Goal: Task Accomplishment & Management: Manage account settings

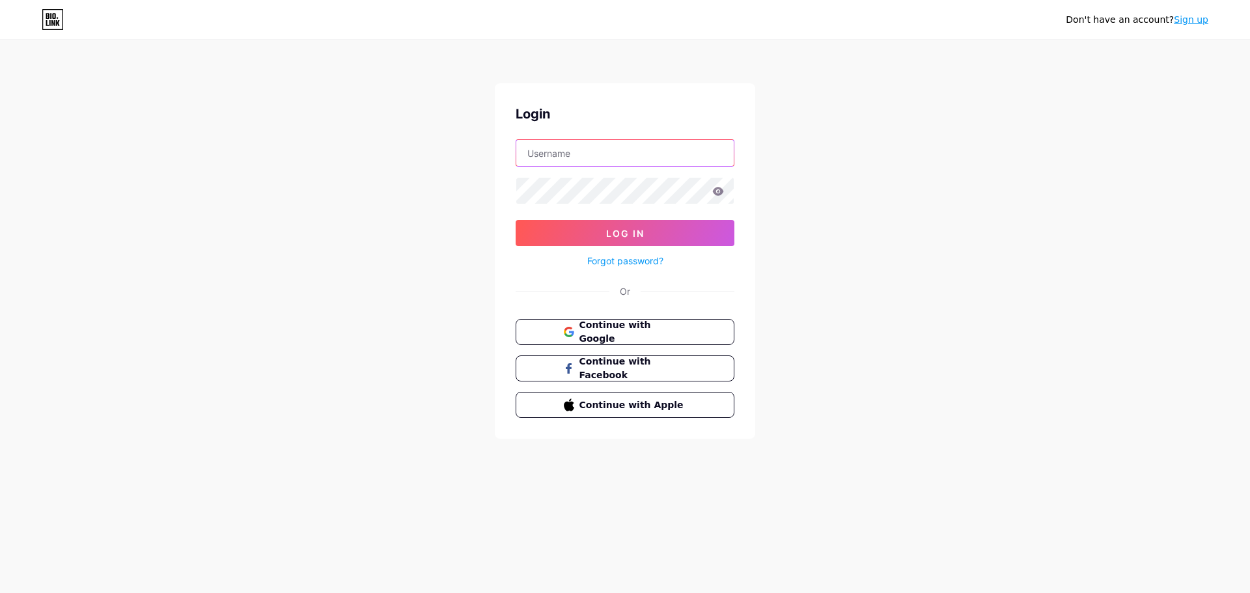
type input "photocopy_hardi"
click at [717, 192] on icon at bounding box center [718, 191] width 11 height 8
click at [701, 221] on button "Log In" at bounding box center [625, 233] width 219 height 26
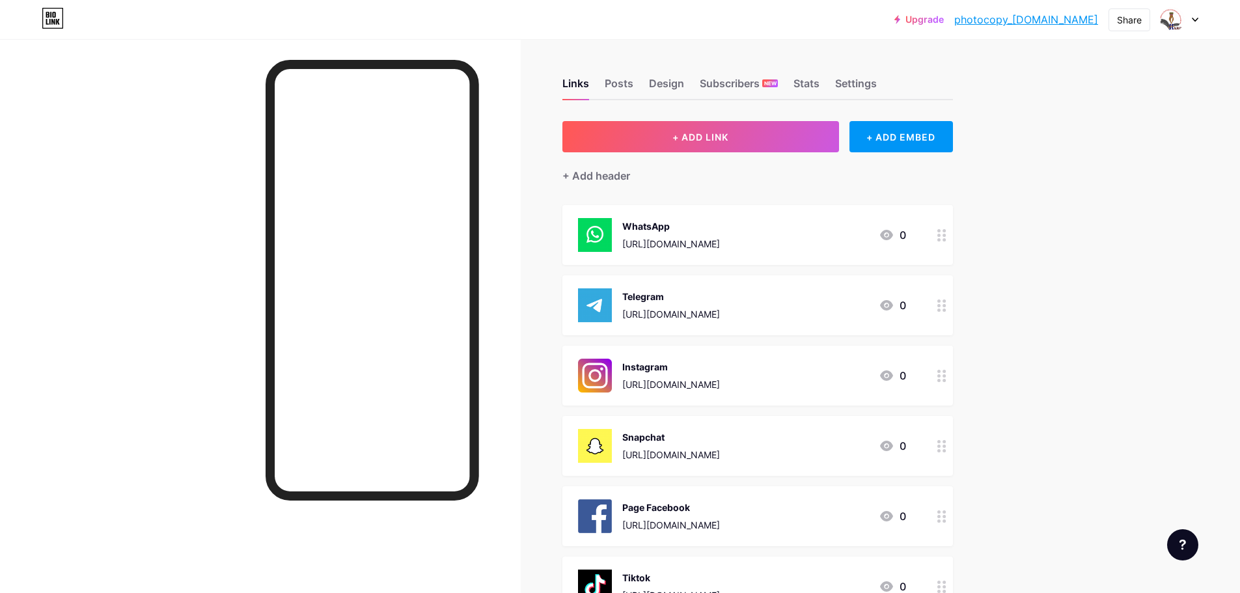
click at [1196, 23] on div at bounding box center [1180, 19] width 38 height 23
click at [1069, 23] on link "photocopy_[DOMAIN_NAME]" at bounding box center [1026, 20] width 144 height 16
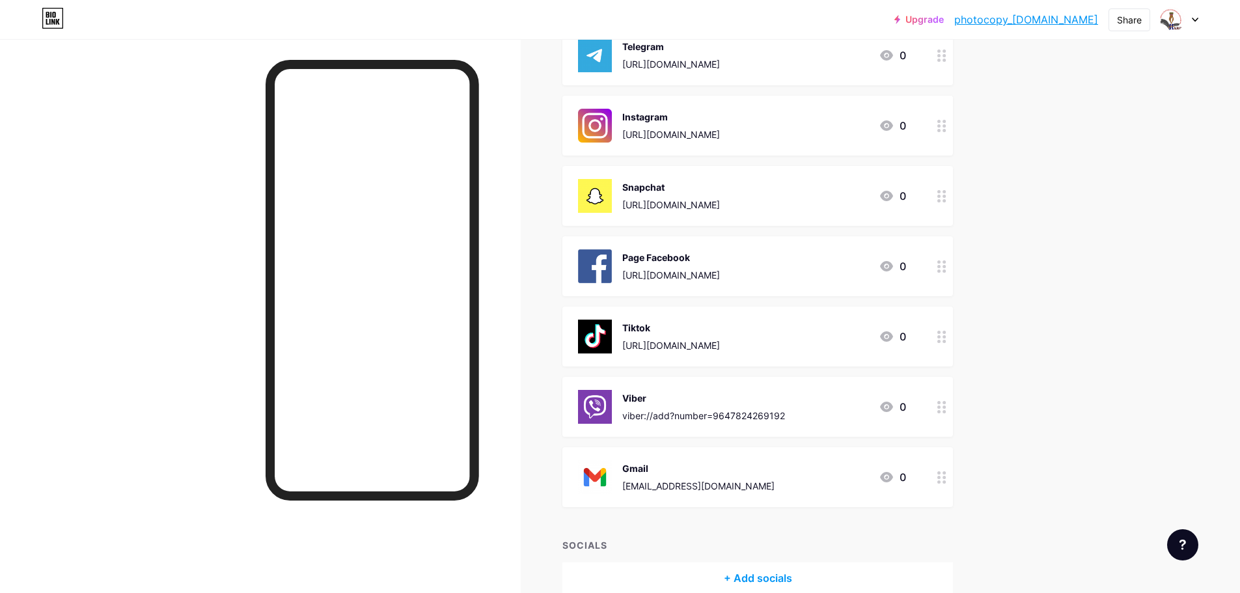
scroll to position [260, 0]
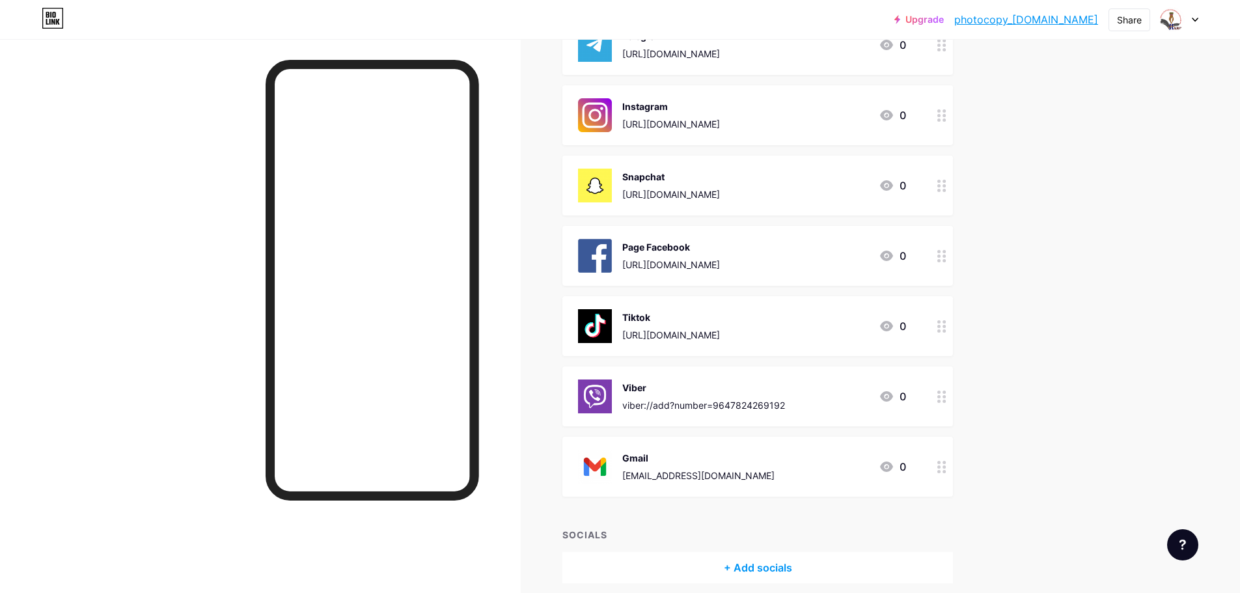
click at [809, 391] on div "Viber viber://add?number=9647824269192 0" at bounding box center [742, 397] width 328 height 34
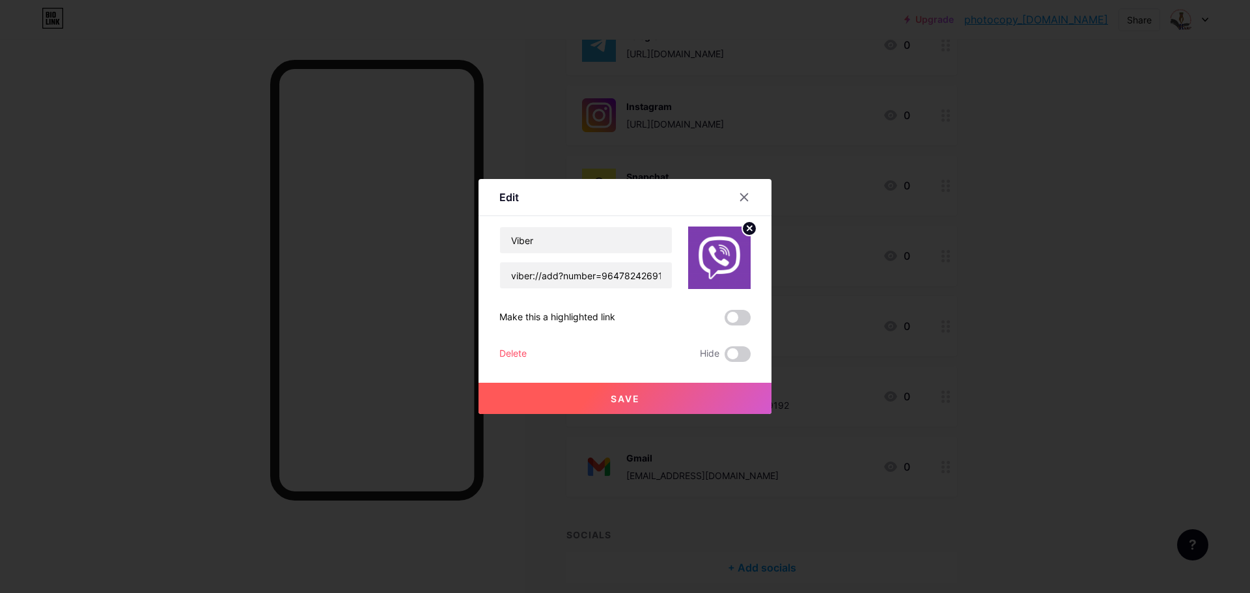
click at [501, 354] on div "Delete" at bounding box center [512, 354] width 27 height 16
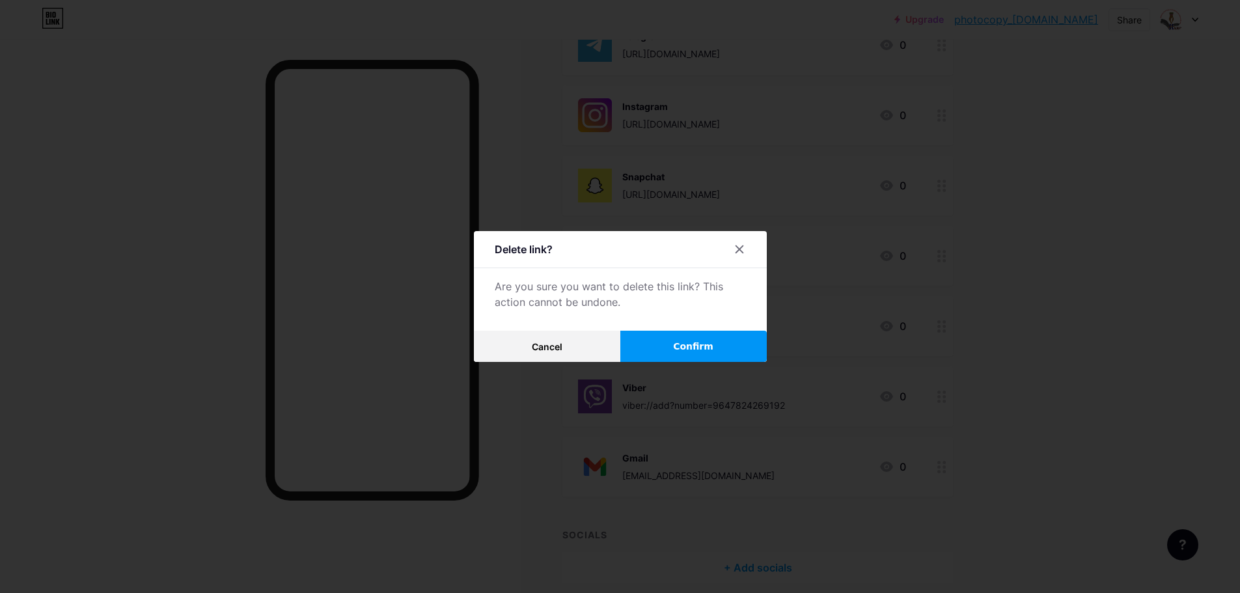
click at [668, 345] on button "Confirm" at bounding box center [693, 346] width 146 height 31
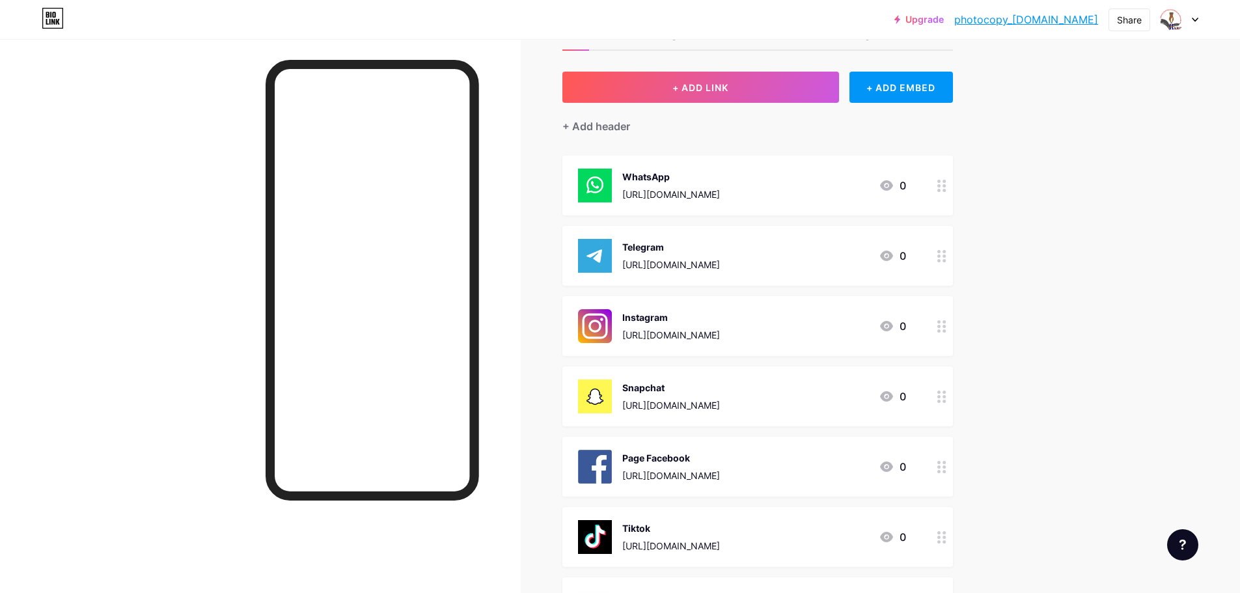
scroll to position [0, 0]
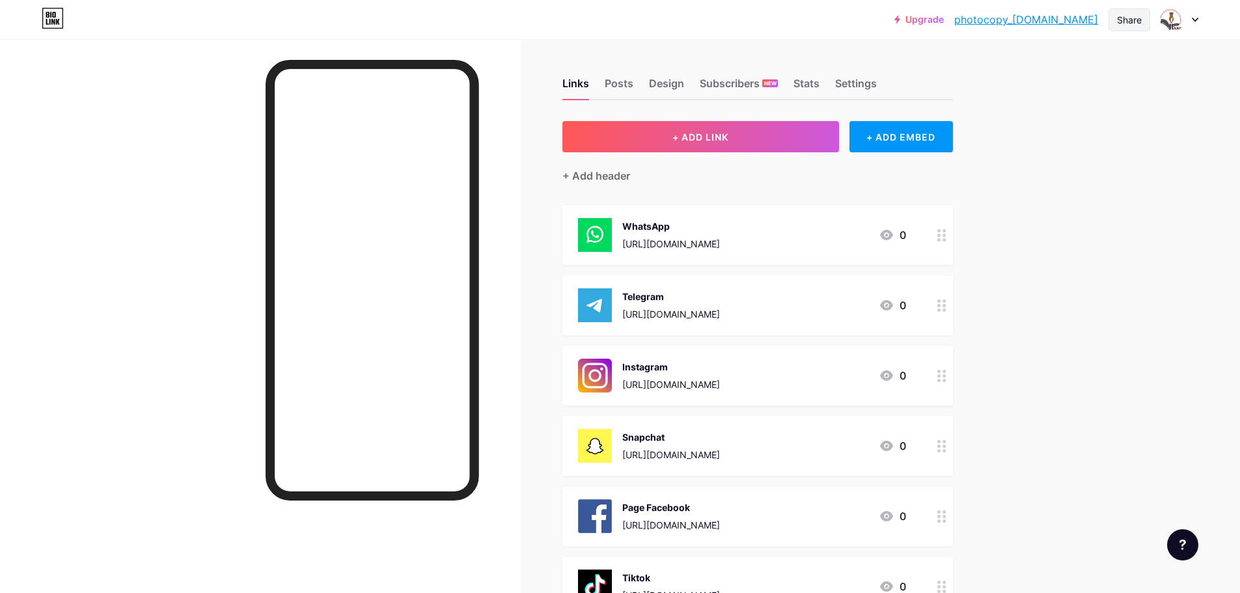
click at [1134, 25] on div "Share" at bounding box center [1129, 20] width 25 height 14
click at [1125, 98] on icon at bounding box center [1132, 99] width 16 height 16
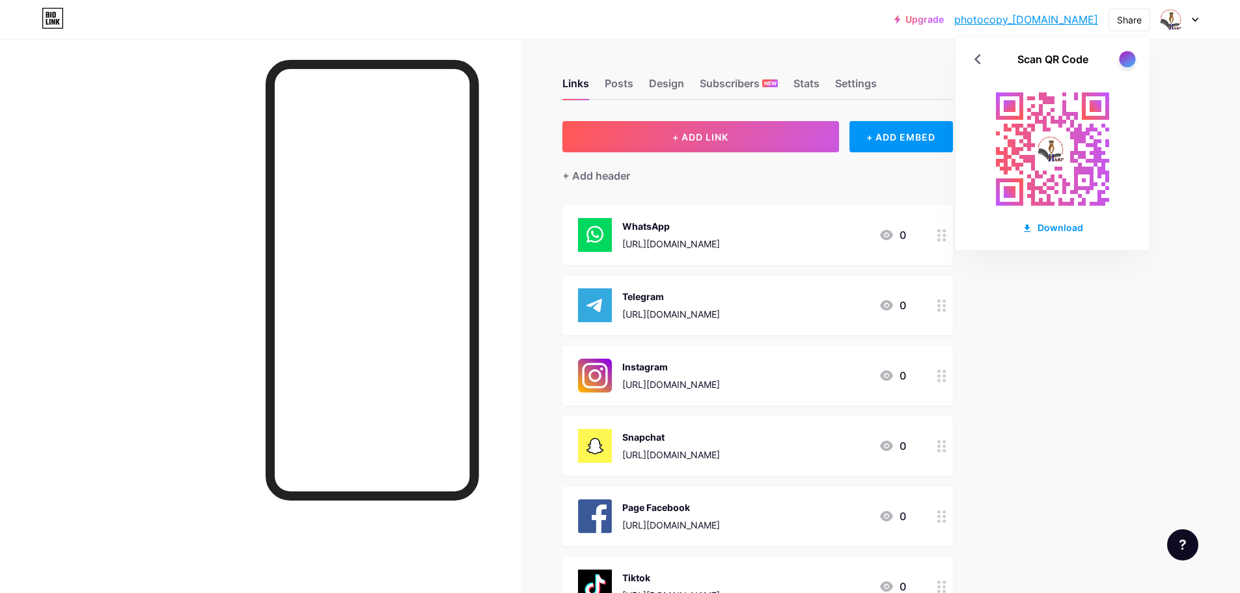
click at [1132, 55] on div at bounding box center [1127, 59] width 16 height 16
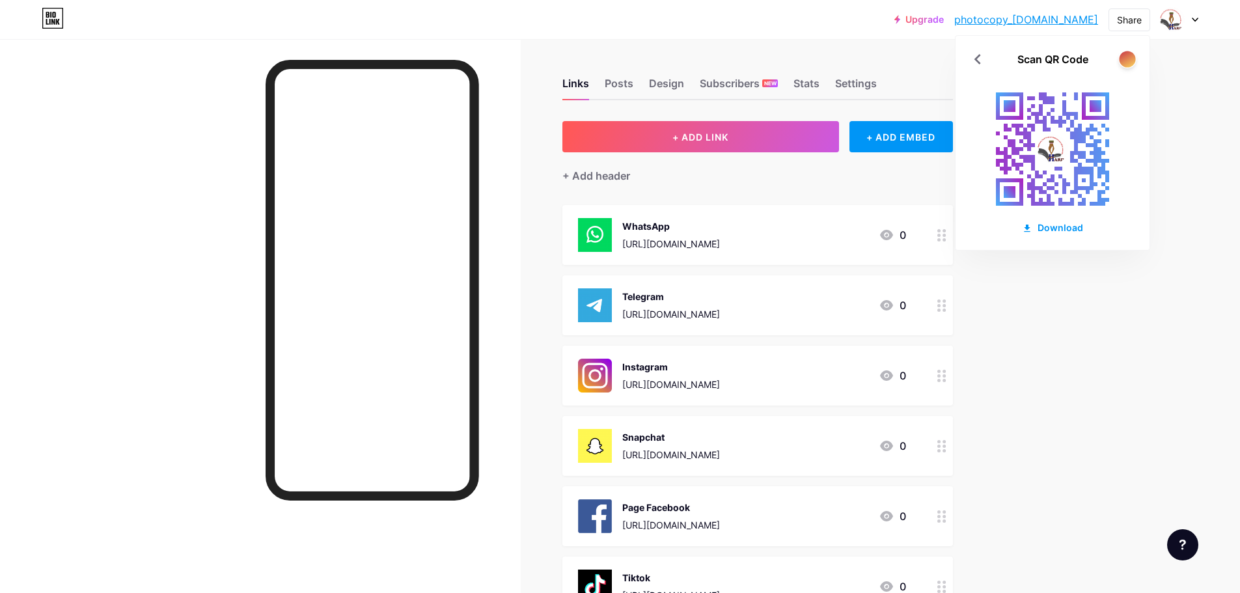
click at [1132, 55] on div at bounding box center [1127, 59] width 16 height 16
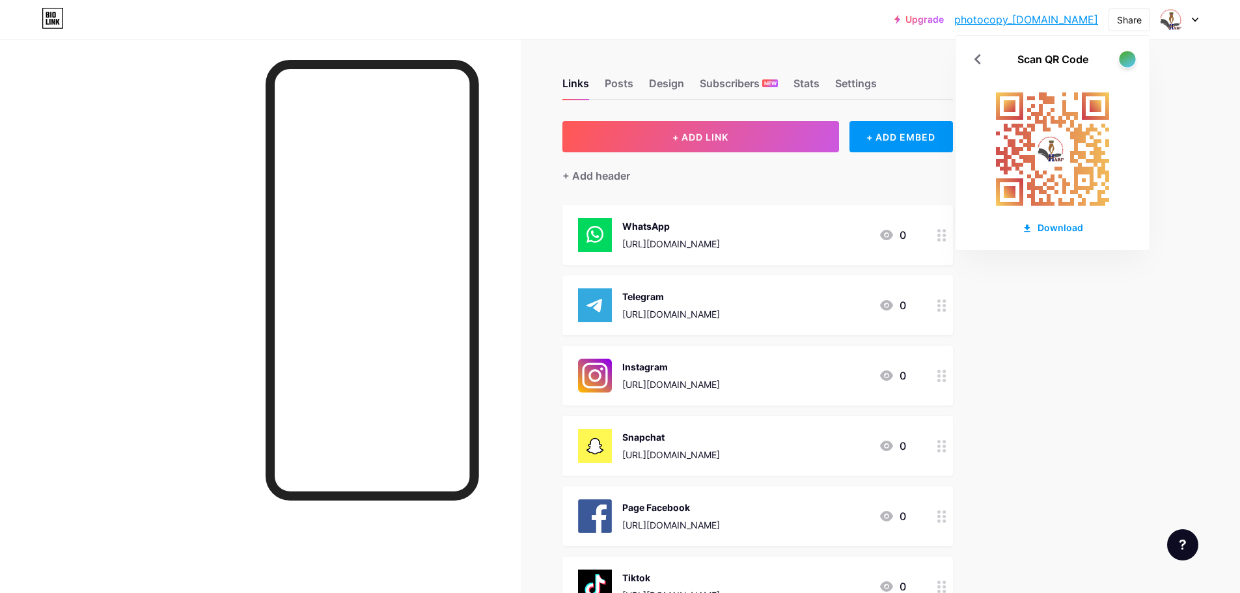
click at [1127, 62] on div at bounding box center [1127, 59] width 16 height 16
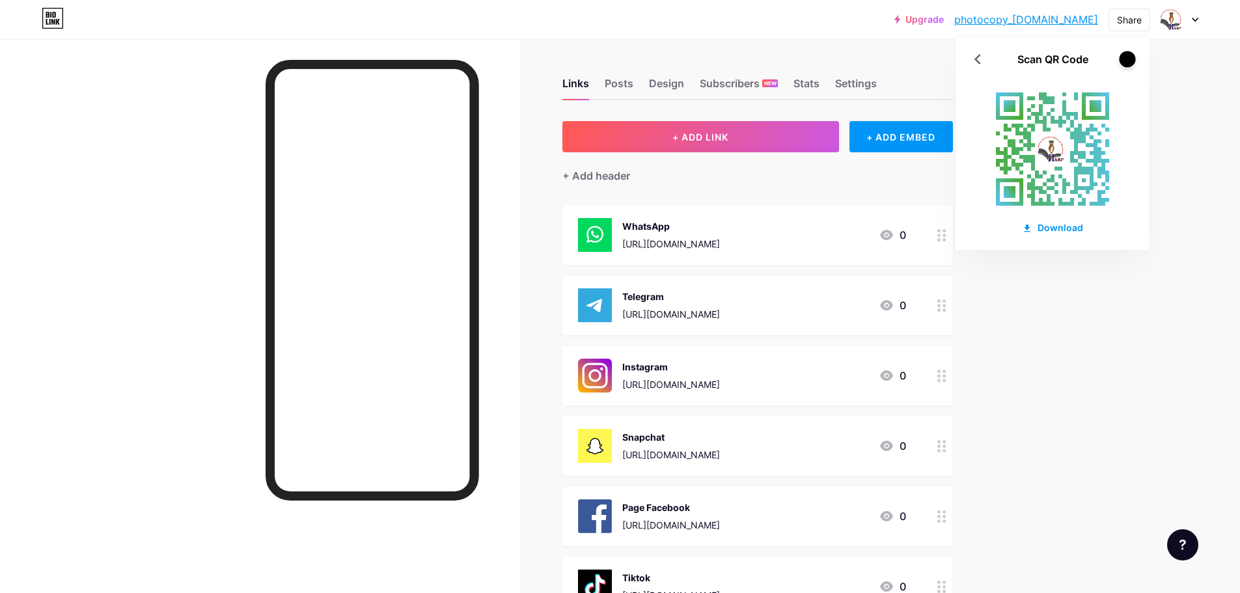
click at [1127, 62] on div at bounding box center [1127, 59] width 16 height 16
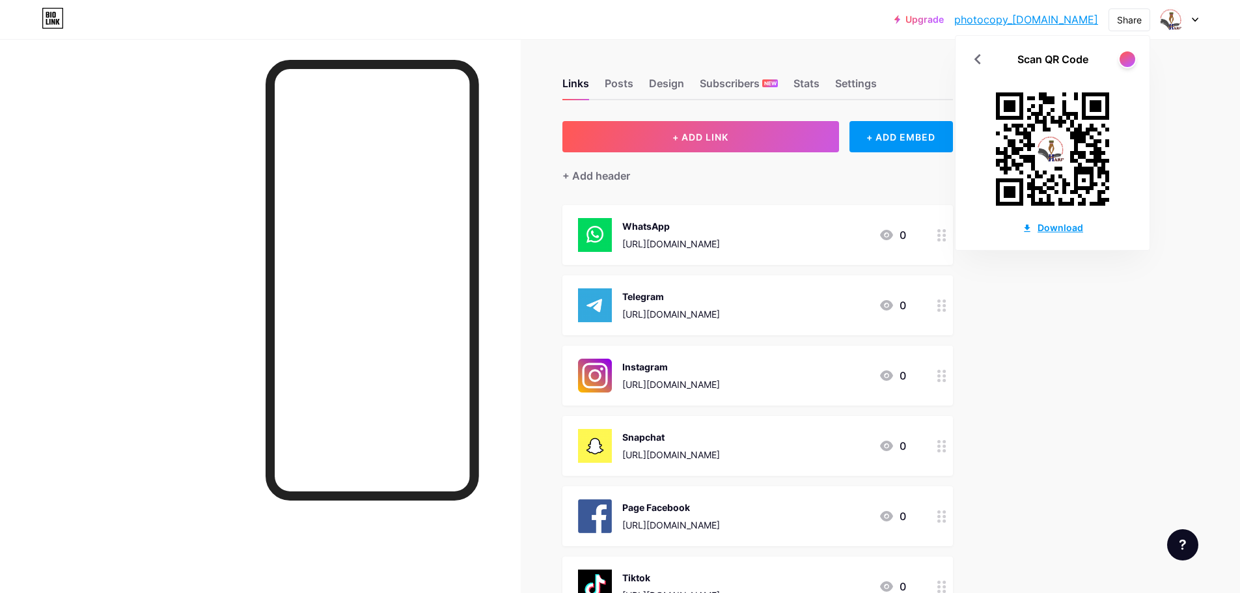
click at [1057, 228] on div "Download" at bounding box center [1052, 228] width 61 height 14
